Goal: Navigation & Orientation: Find specific page/section

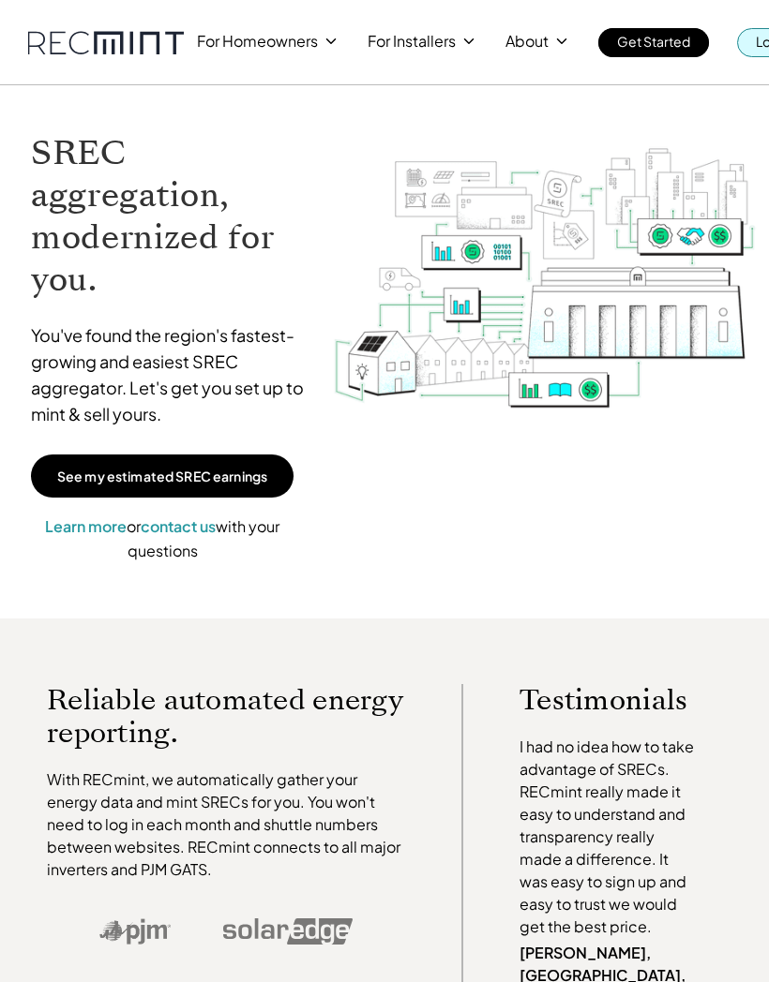
click at [756, 47] on p "Log In" at bounding box center [774, 41] width 37 height 26
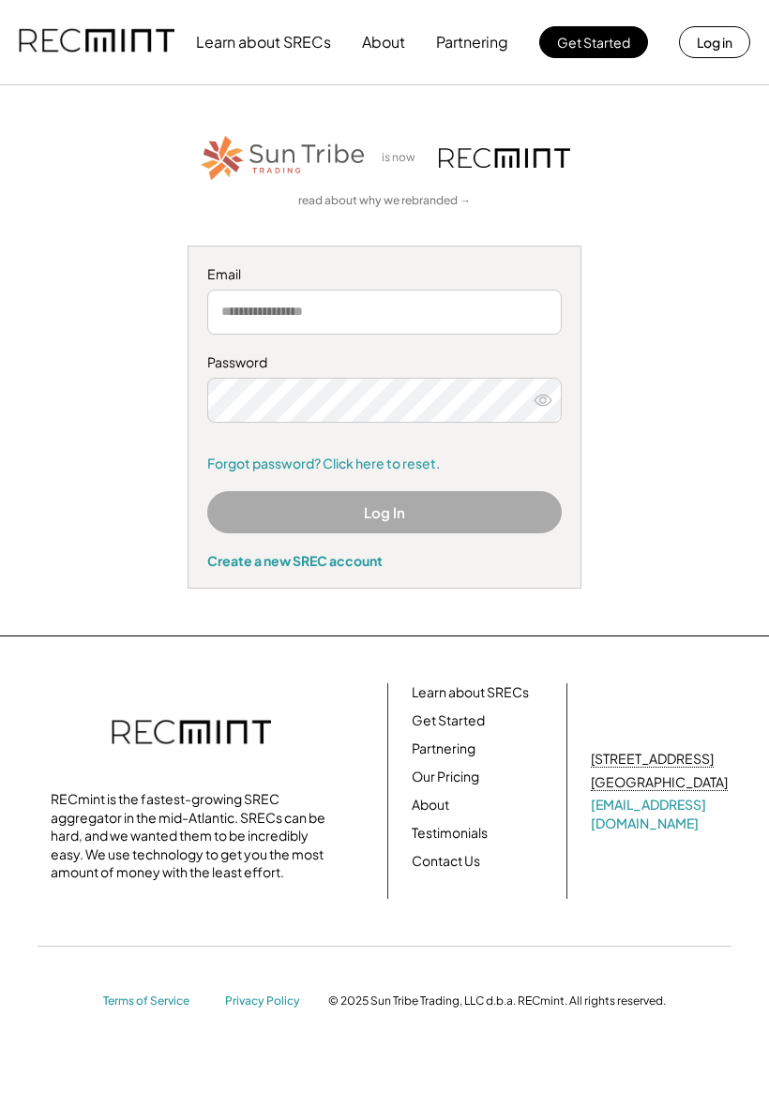
click at [386, 314] on input "email" at bounding box center [384, 312] width 354 height 45
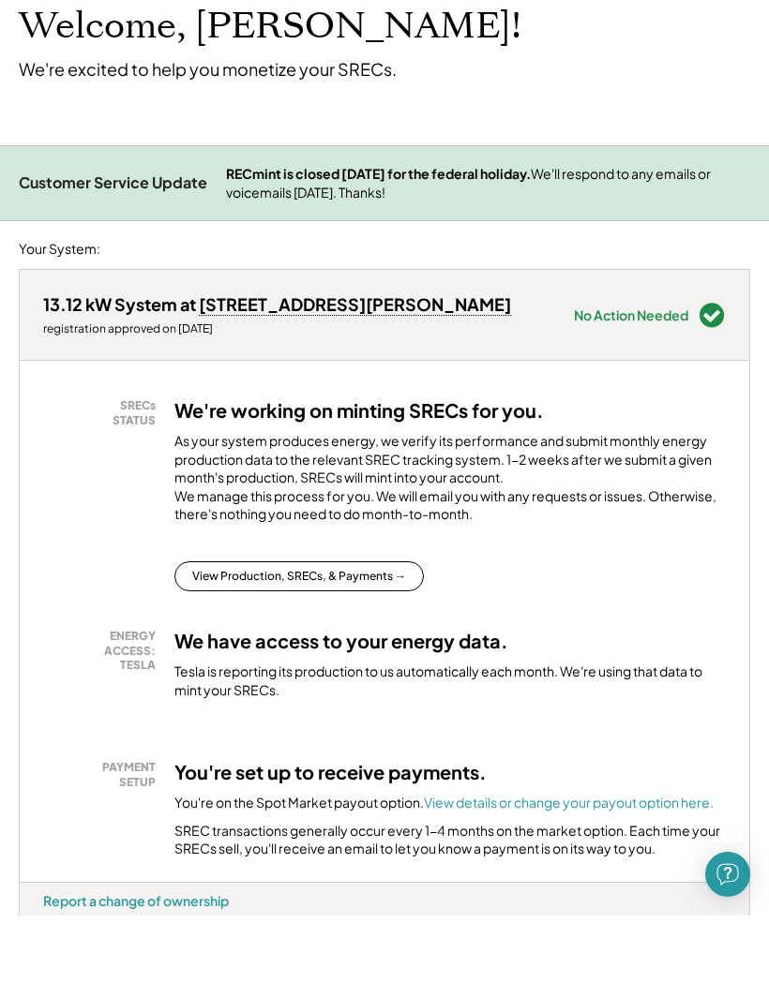
scroll to position [78, 0]
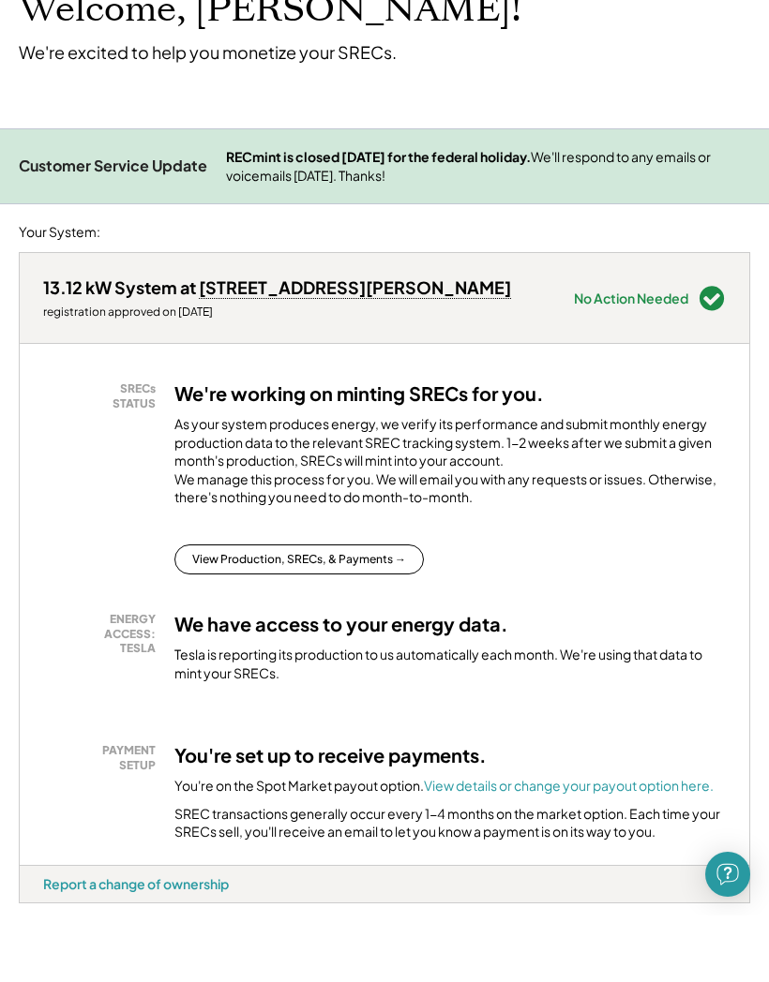
click at [351, 611] on button "View Production, SRECs, & Payments →" at bounding box center [298, 626] width 249 height 30
